Goal: Task Accomplishment & Management: Manage account settings

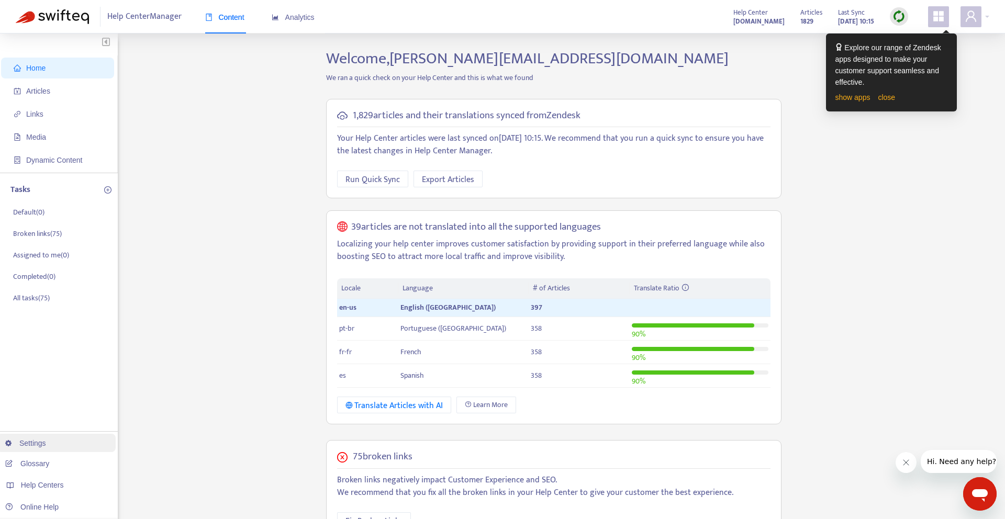
click at [46, 448] on link "Settings" at bounding box center [25, 443] width 41 height 8
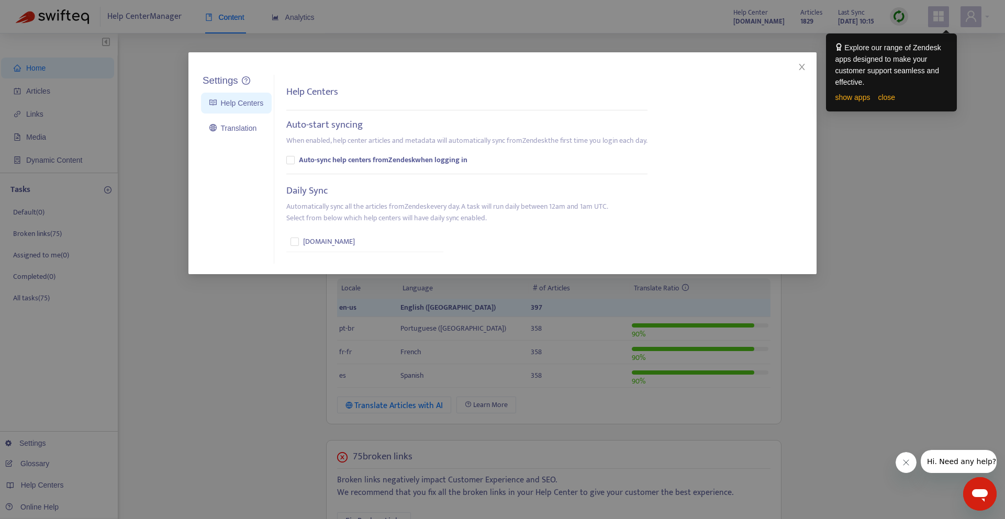
click at [111, 395] on div "Settings Help Centers Translation Settings Help Centers Auto-start syncing When…" at bounding box center [502, 259] width 1005 height 519
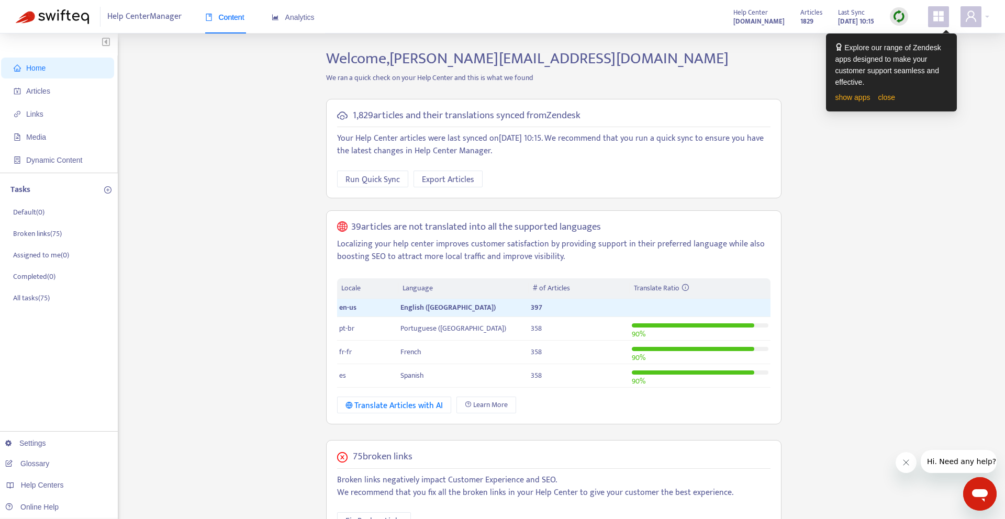
click at [942, 17] on icon "appstore" at bounding box center [938, 16] width 10 height 10
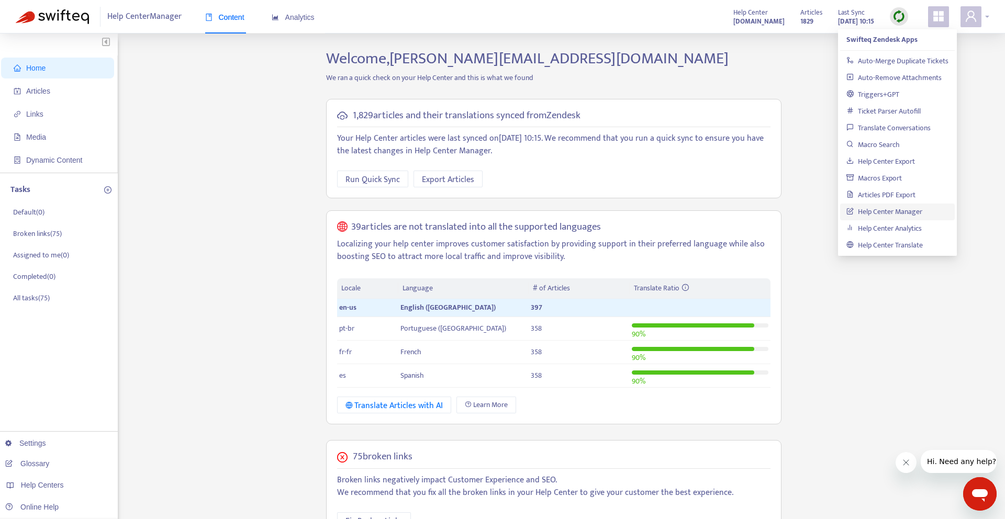
click at [974, 16] on icon "user" at bounding box center [971, 16] width 13 height 13
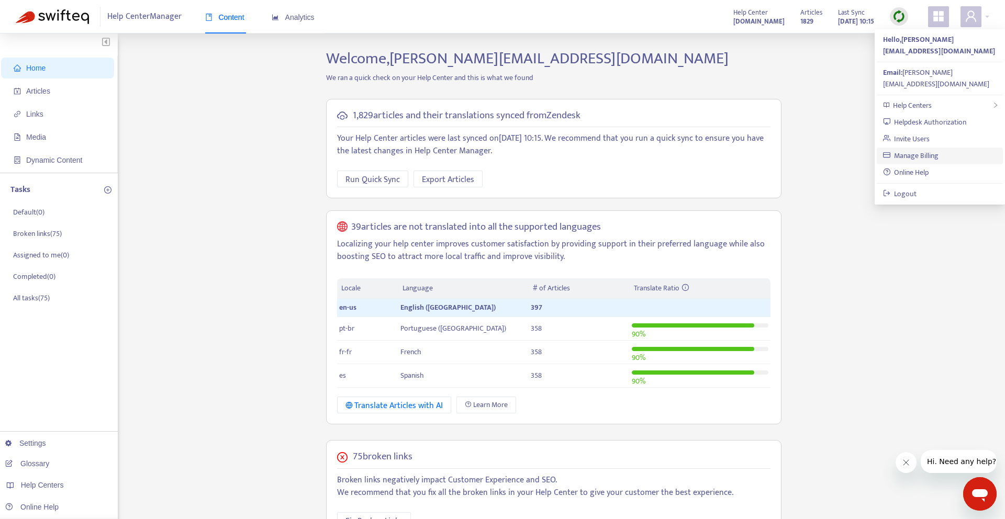
click at [921, 150] on link "Manage Billing" at bounding box center [911, 156] width 56 height 12
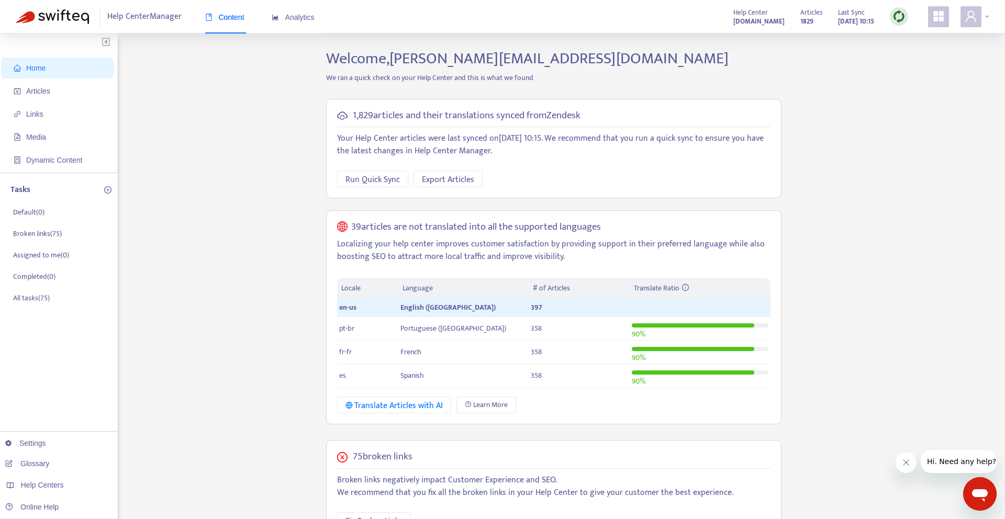
click at [970, 19] on icon "user" at bounding box center [971, 16] width 13 height 13
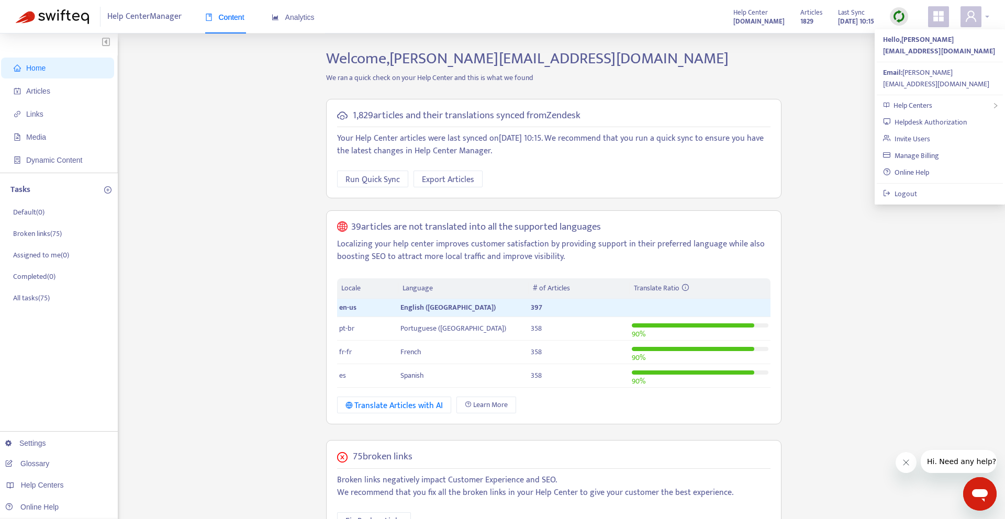
scroll to position [2, 0]
